Goal: Check status

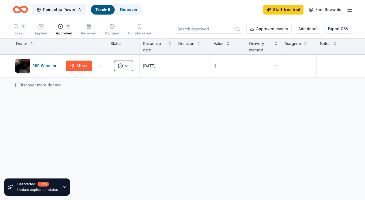
click at [19, 28] on div "4" at bounding box center [19, 26] width 13 height 5
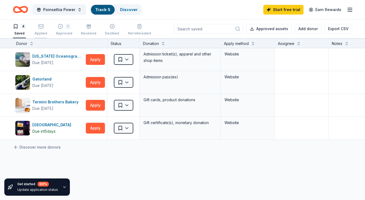
click at [44, 29] on div "button" at bounding box center [41, 26] width 13 height 5
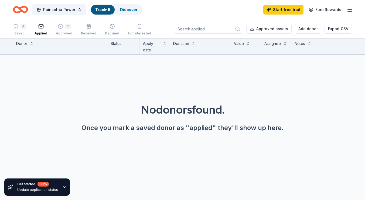
click at [64, 30] on div "1 Approved" at bounding box center [64, 30] width 16 height 12
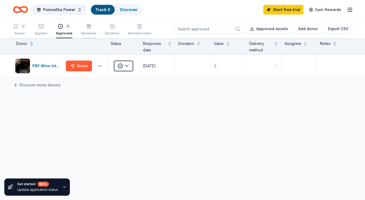
click at [85, 29] on div "Received" at bounding box center [88, 30] width 15 height 12
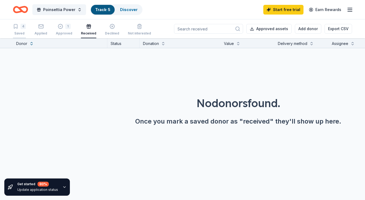
click at [18, 28] on div "4" at bounding box center [19, 26] width 13 height 5
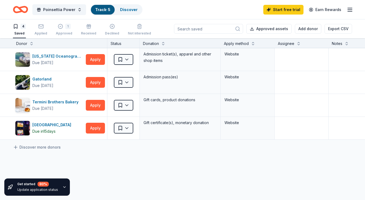
click at [197, 29] on input at bounding box center [208, 29] width 69 height 10
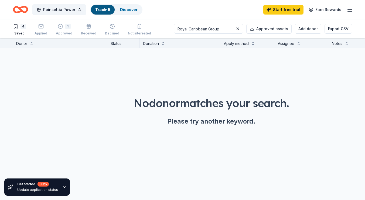
type input "Royal Caribbean Group"
click at [22, 8] on icon "Home" at bounding box center [20, 9] width 15 height 13
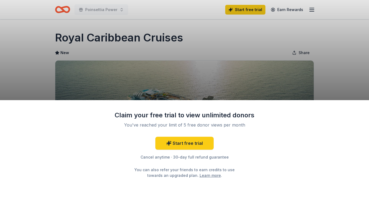
click at [350, 43] on div "Claim your free trial to view unlimited donors You've reached your limit of 5 f…" at bounding box center [184, 100] width 369 height 200
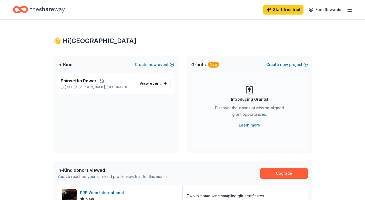
drag, startPoint x: 0, startPoint y: 0, endPoint x: 178, endPoint y: 24, distance: 179.8
click at [154, 83] on span "event" at bounding box center [155, 83] width 11 height 5
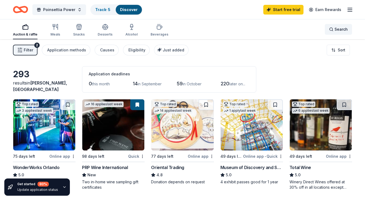
click at [340, 29] on span "Search" at bounding box center [340, 29] width 13 height 6
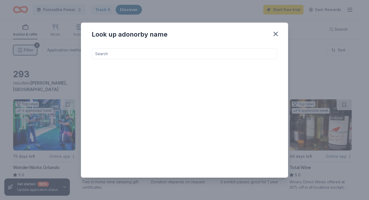
click at [195, 53] on input at bounding box center [184, 54] width 185 height 11
type input "Royal Car"
click at [276, 33] on icon "button" at bounding box center [276, 34] width 8 height 8
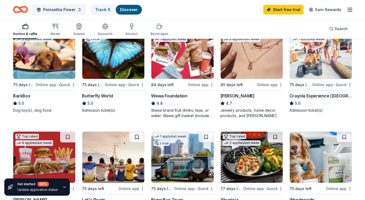
scroll to position [175, 0]
